Goal: Task Accomplishment & Management: Use online tool/utility

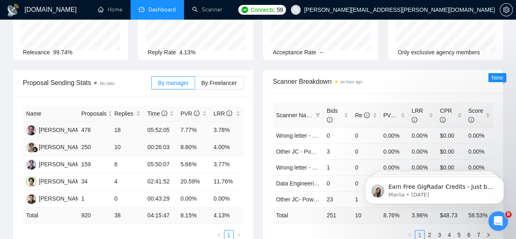
scroll to position [108, 0]
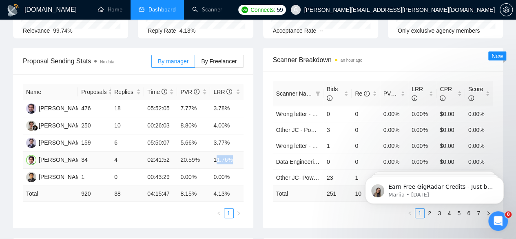
drag, startPoint x: 215, startPoint y: 146, endPoint x: 234, endPoint y: 148, distance: 19.2
click at [234, 151] on td "11.76%" at bounding box center [226, 159] width 33 height 17
drag, startPoint x: 234, startPoint y: 149, endPoint x: 80, endPoint y: 146, distance: 154.6
click at [80, 151] on tr "Himanshu Bahmani 34 4 02:41:52 20.59% 11.76%" at bounding box center [133, 159] width 221 height 17
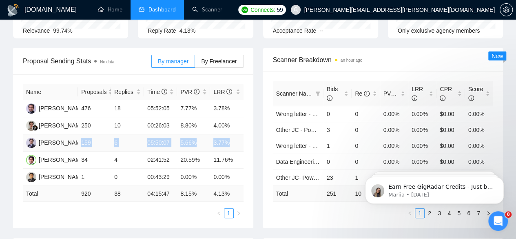
drag, startPoint x: 230, startPoint y: 126, endPoint x: 78, endPoint y: 127, distance: 151.7
click at [78, 134] on tr "Pavel Gupta 159 6 05:50:07 5.66% 3.77%" at bounding box center [133, 142] width 221 height 17
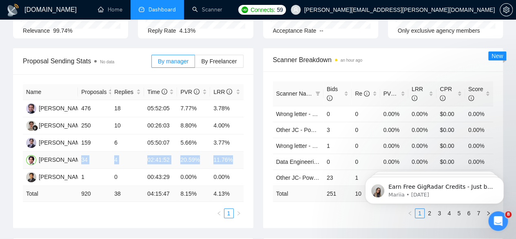
drag, startPoint x: 81, startPoint y: 148, endPoint x: 234, endPoint y: 147, distance: 153.3
click at [234, 151] on tr "Himanshu Bahmani 34 4 02:41:52 20.59% 11.76%" at bounding box center [133, 159] width 221 height 17
click at [234, 151] on td "11.76%" at bounding box center [226, 159] width 33 height 17
click at [217, 151] on td "11.76%" at bounding box center [226, 159] width 33 height 17
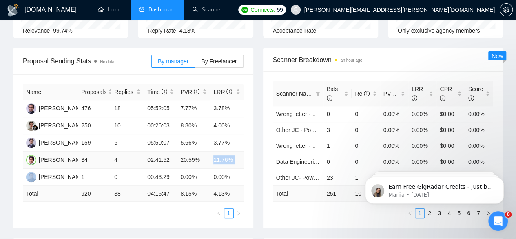
click at [217, 151] on td "11.76%" at bounding box center [226, 159] width 33 height 17
click at [219, 151] on td "11.76%" at bounding box center [226, 159] width 33 height 17
drag, startPoint x: 497, startPoint y: 221, endPoint x: 496, endPoint y: 217, distance: 4.2
click at [496, 222] on icon "Open Intercom Messenger" at bounding box center [496, 219] width 13 height 13
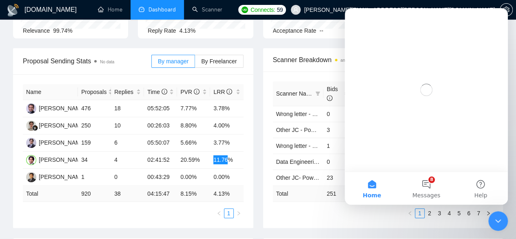
scroll to position [0, 0]
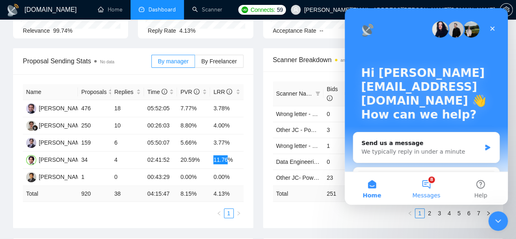
click at [422, 180] on button "8 Messages" at bounding box center [426, 188] width 54 height 33
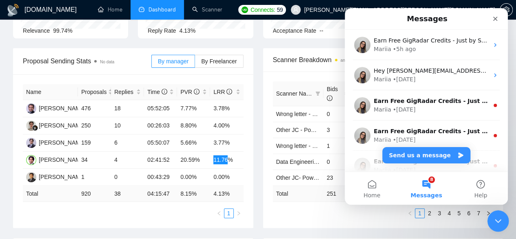
click at [499, 220] on icon "Close Intercom Messenger" at bounding box center [497, 220] width 10 height 10
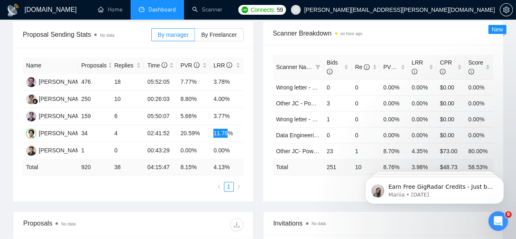
scroll to position [108, 0]
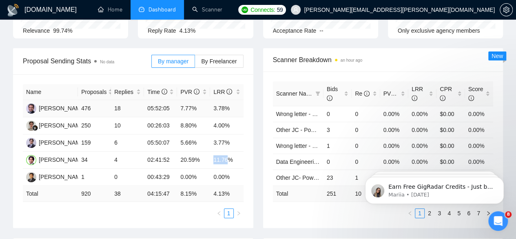
click at [185, 100] on td "7.77%" at bounding box center [193, 108] width 33 height 17
click at [184, 151] on td "20.59%" at bounding box center [193, 159] width 33 height 17
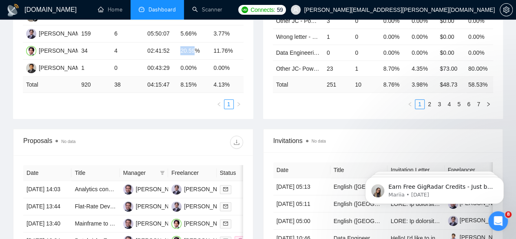
scroll to position [54, 0]
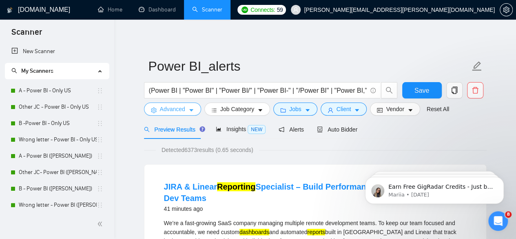
drag, startPoint x: 175, startPoint y: 108, endPoint x: 209, endPoint y: 129, distance: 39.6
click at [175, 108] on span "Advanced" at bounding box center [172, 108] width 25 height 9
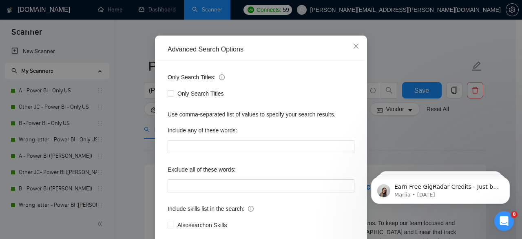
scroll to position [100, 0]
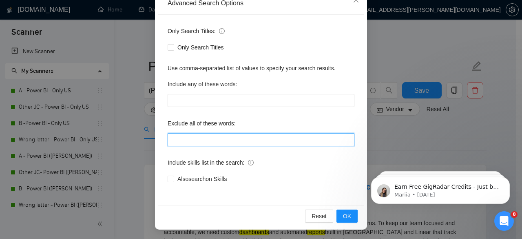
click at [205, 139] on input "text" at bounding box center [261, 139] width 187 height 13
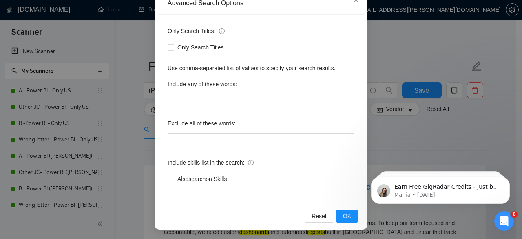
click at [471, 112] on div "Advanced Search Options Only Search Titles: Only Search Titles Use comma-separa…" at bounding box center [261, 119] width 522 height 239
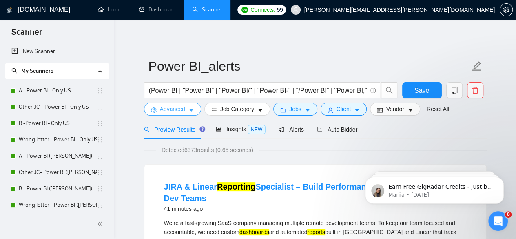
scroll to position [82, 0]
